Goal: Navigation & Orientation: Find specific page/section

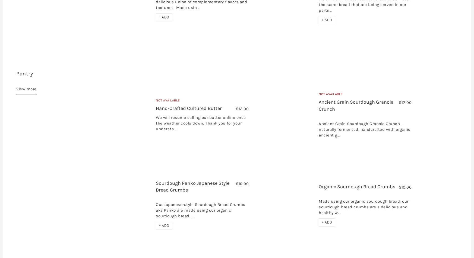
scroll to position [396, 0]
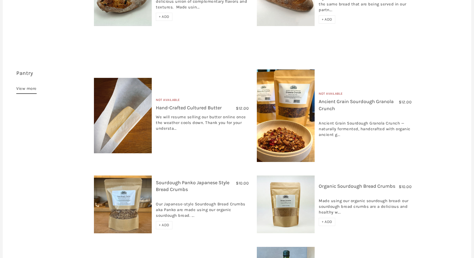
click at [285, 90] on img at bounding box center [286, 116] width 58 height 93
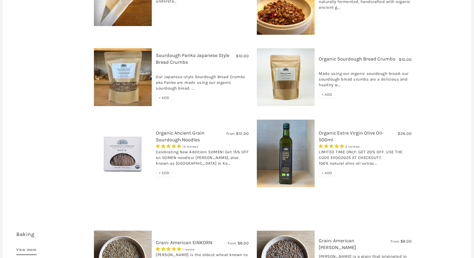
scroll to position [523, 0]
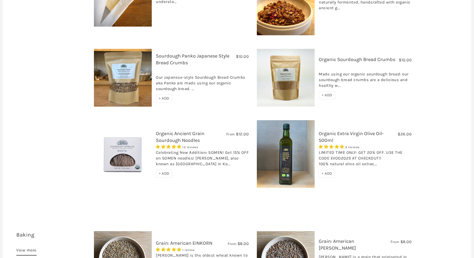
click at [171, 131] on link "Organic Ancient Grain Sourdough Noodles" at bounding box center [180, 137] width 49 height 13
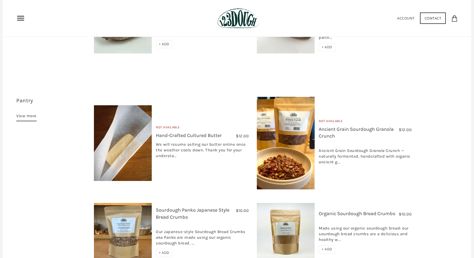
scroll to position [367, 0]
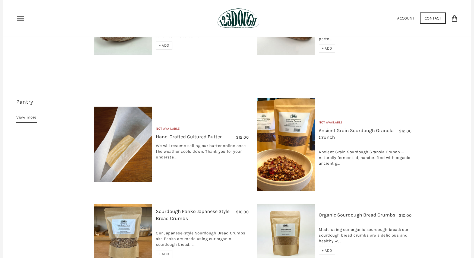
click at [29, 114] on link "View more" at bounding box center [26, 118] width 20 height 9
click at [435, 18] on link "Contact" at bounding box center [433, 17] width 26 height 11
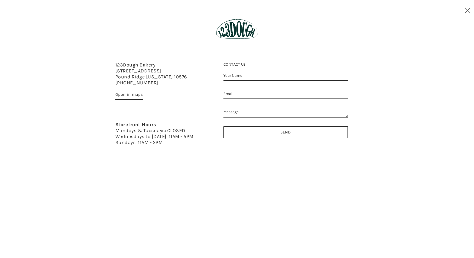
scroll to position [0, 0]
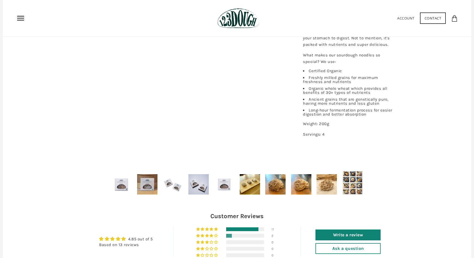
scroll to position [232, 0]
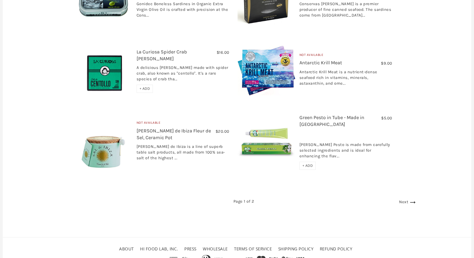
scroll to position [895, 0]
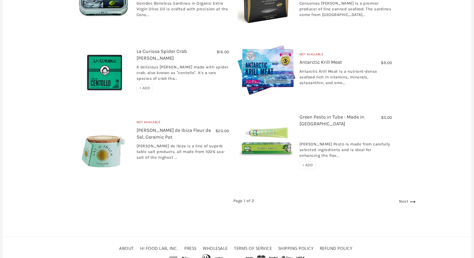
click at [401, 199] on link "Next" at bounding box center [408, 201] width 18 height 5
